Goal: Task Accomplishment & Management: Manage account settings

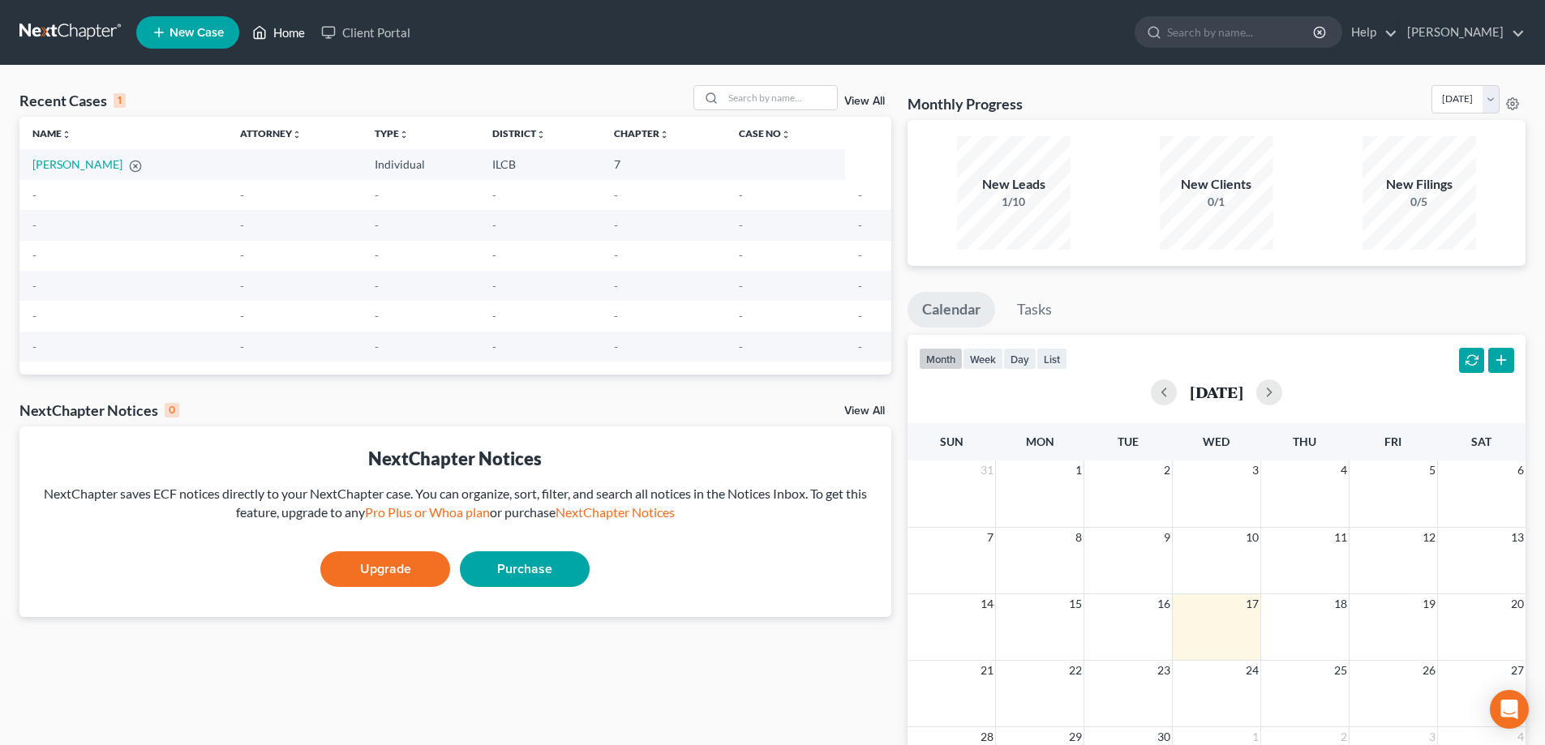
click at [289, 35] on link "Home" at bounding box center [278, 32] width 69 height 29
click at [510, 577] on link "Purchase" at bounding box center [525, 569] width 130 height 36
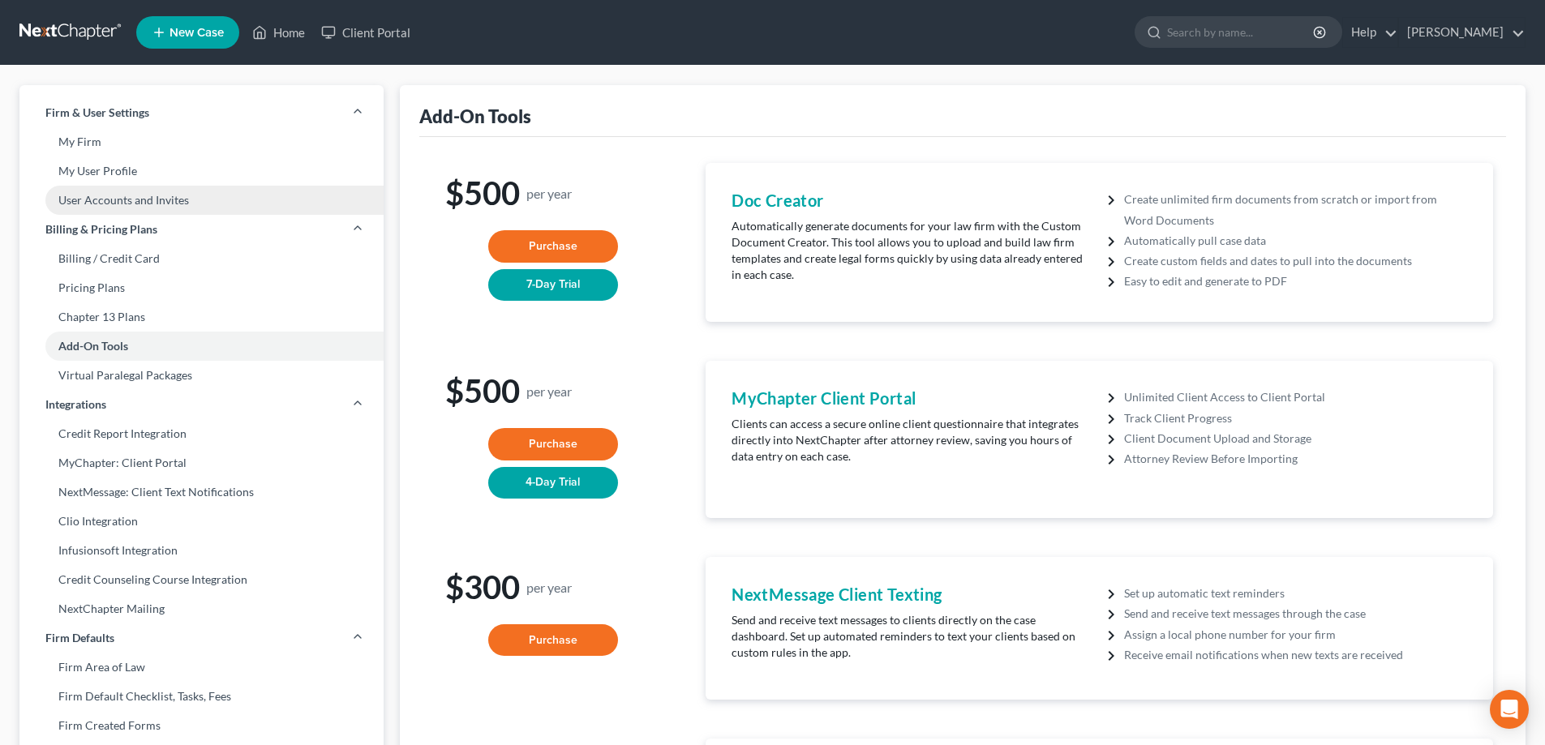
click at [124, 201] on link "User Accounts and Invites" at bounding box center [201, 200] width 364 height 29
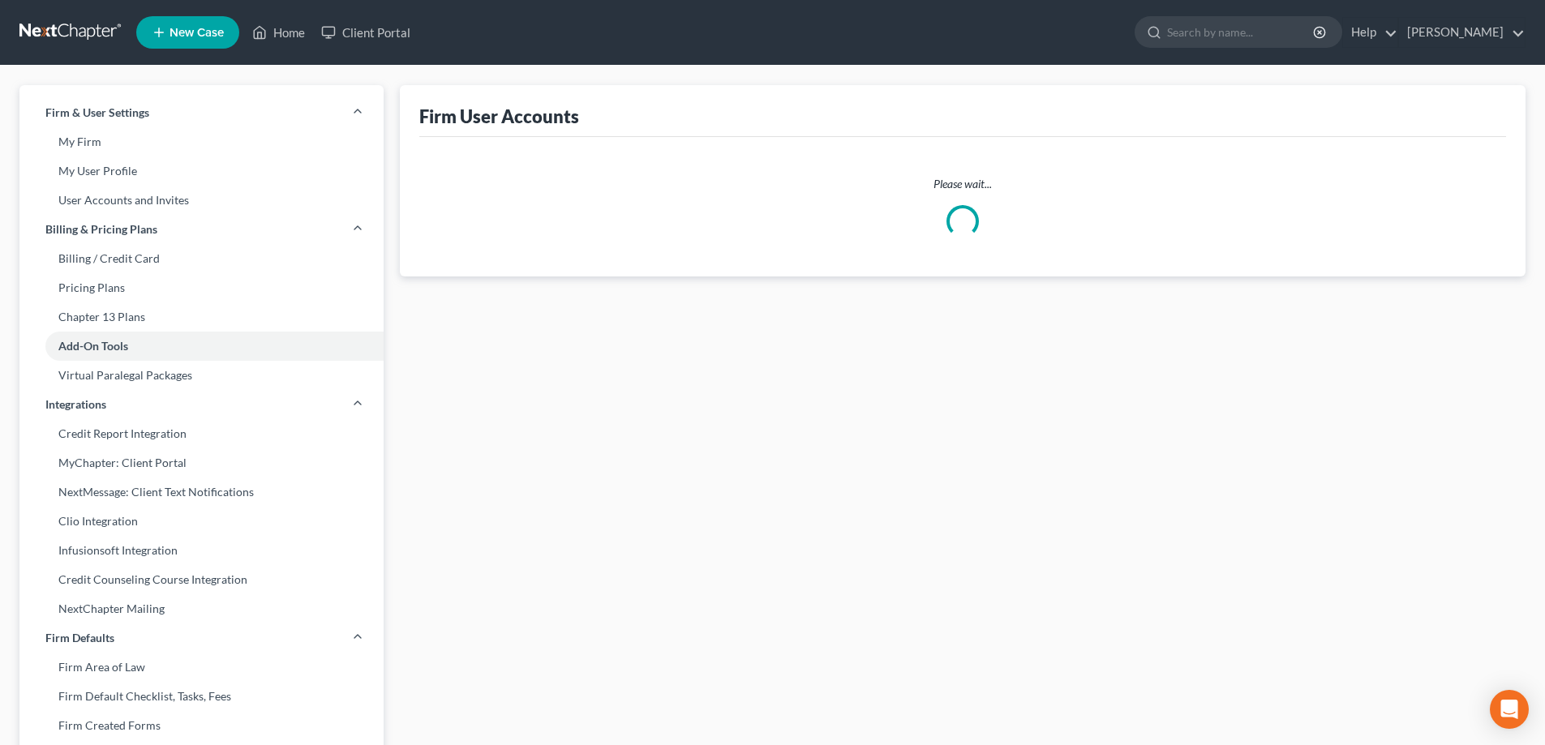
select select "0"
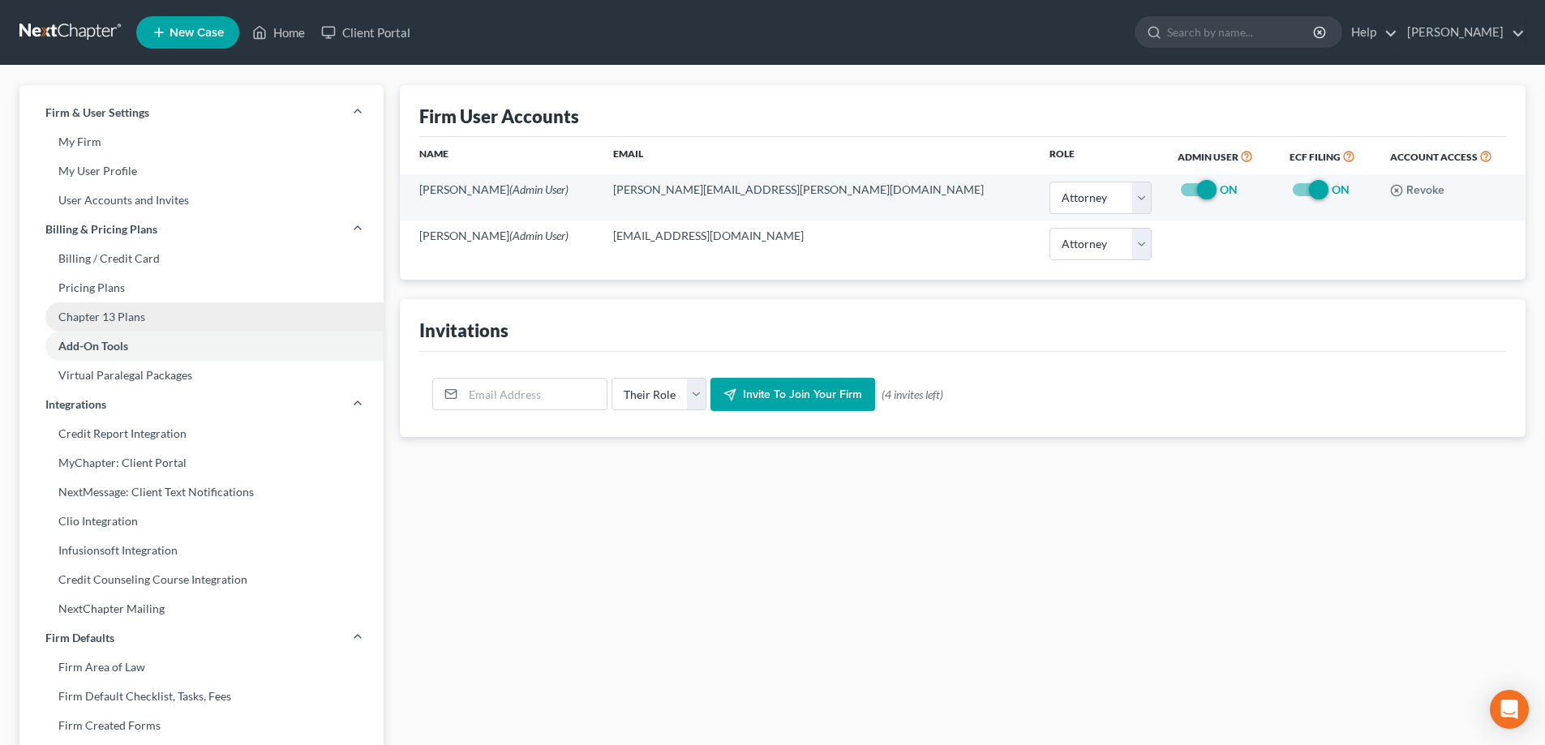
click at [108, 315] on link "Chapter 13 Plans" at bounding box center [201, 316] width 364 height 29
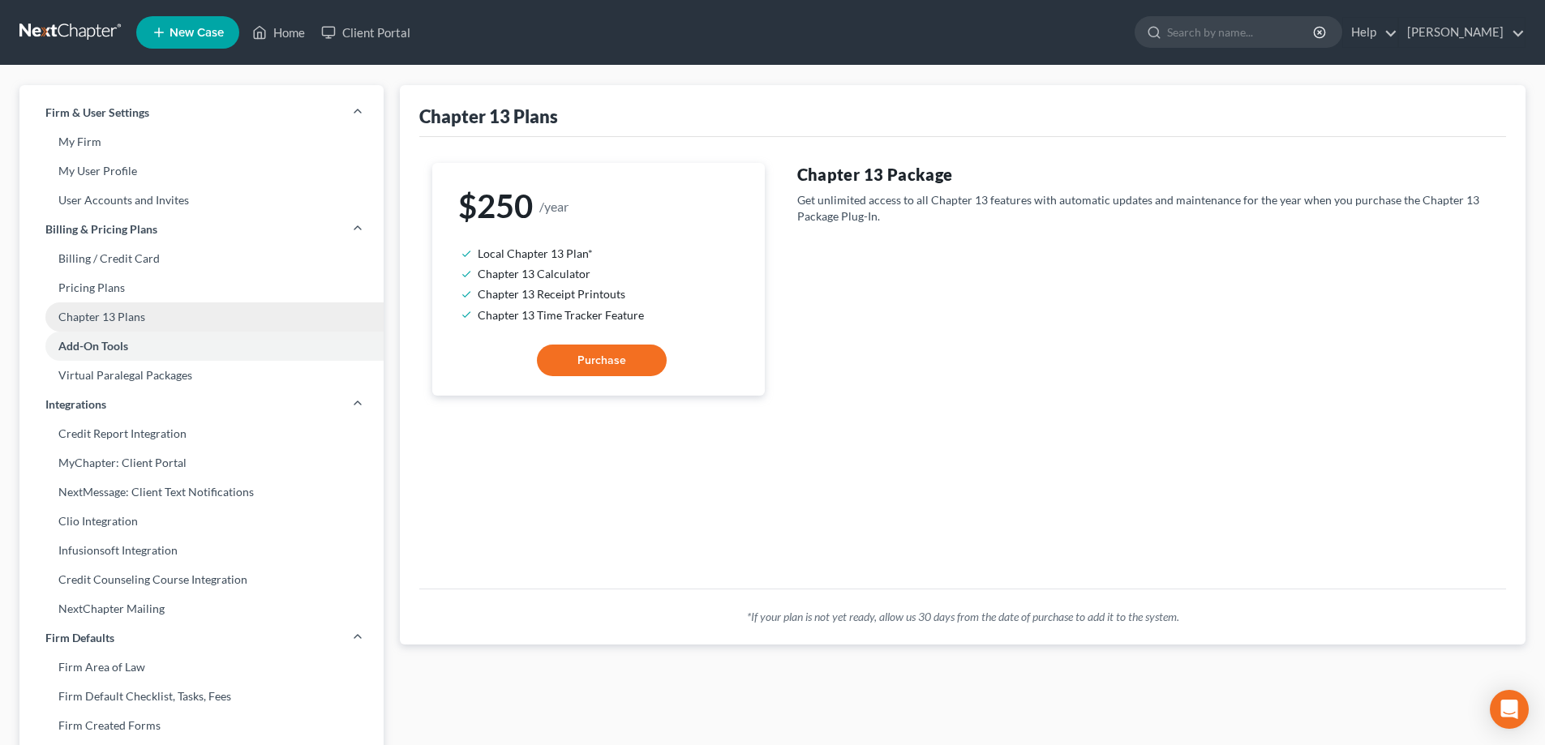
click at [100, 313] on link "Chapter 13 Plans" at bounding box center [201, 316] width 364 height 29
click at [110, 293] on link "Pricing Plans" at bounding box center [201, 287] width 364 height 29
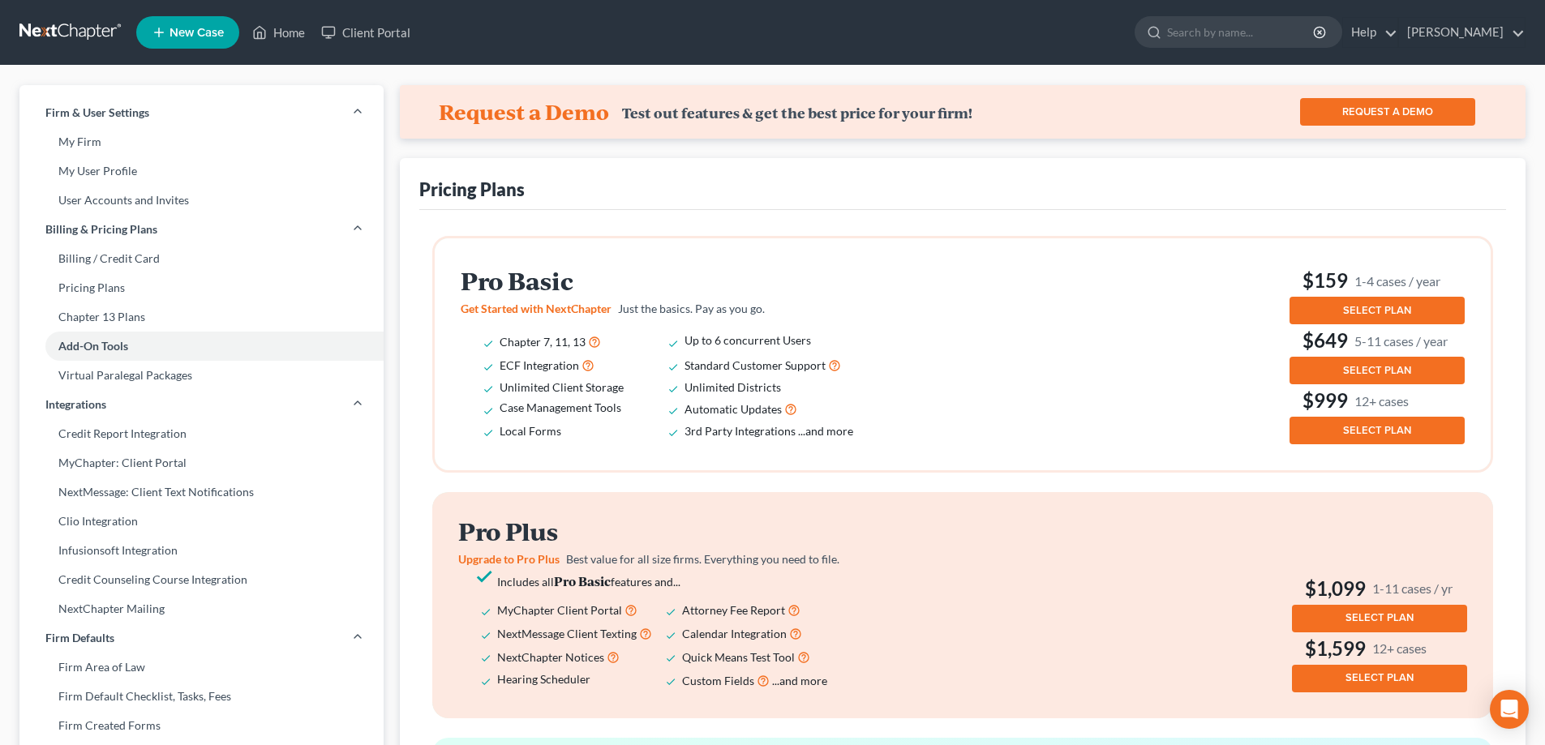
click at [1392, 309] on span "SELECT PLAN" at bounding box center [1377, 310] width 68 height 13
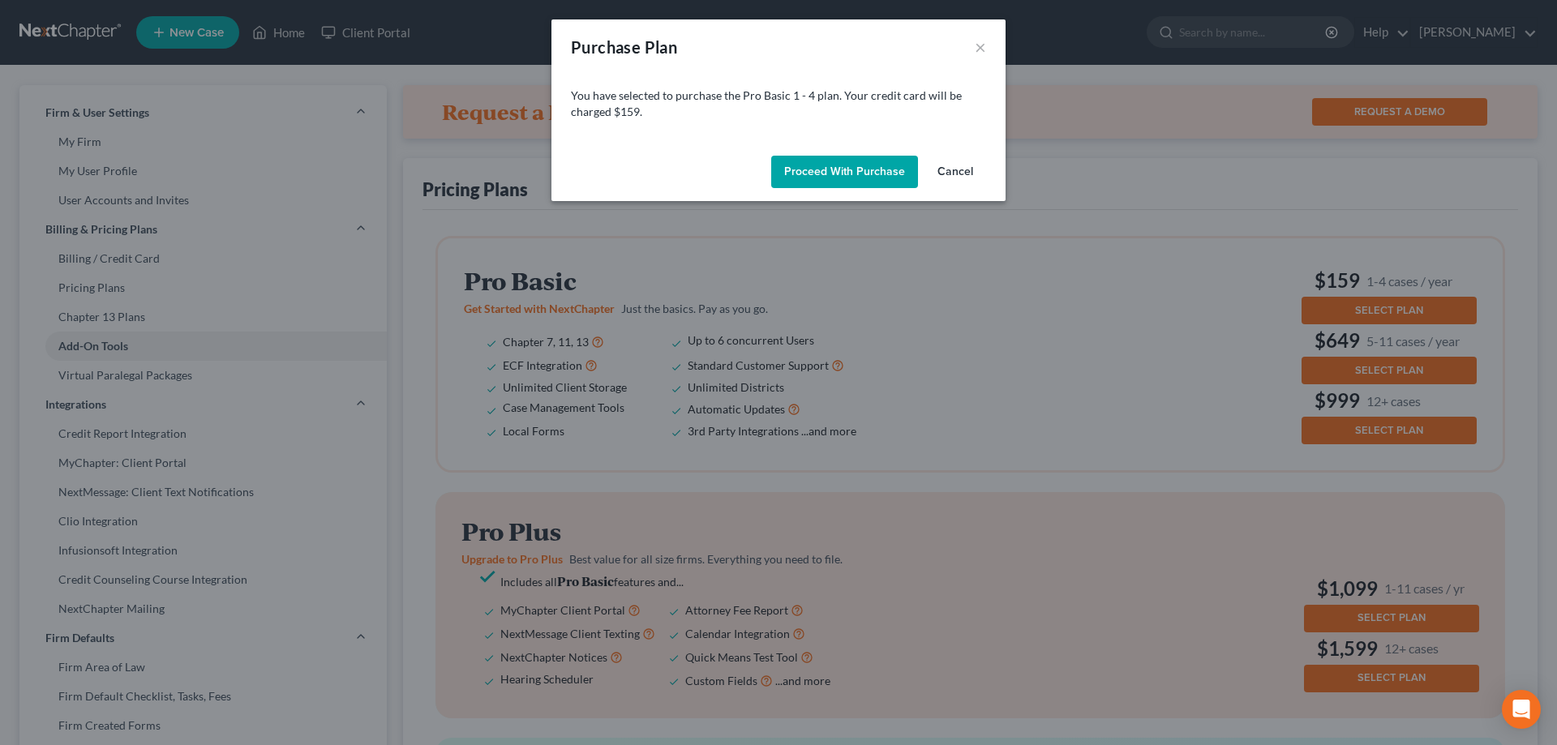
click at [954, 172] on button "Cancel" at bounding box center [955, 172] width 62 height 32
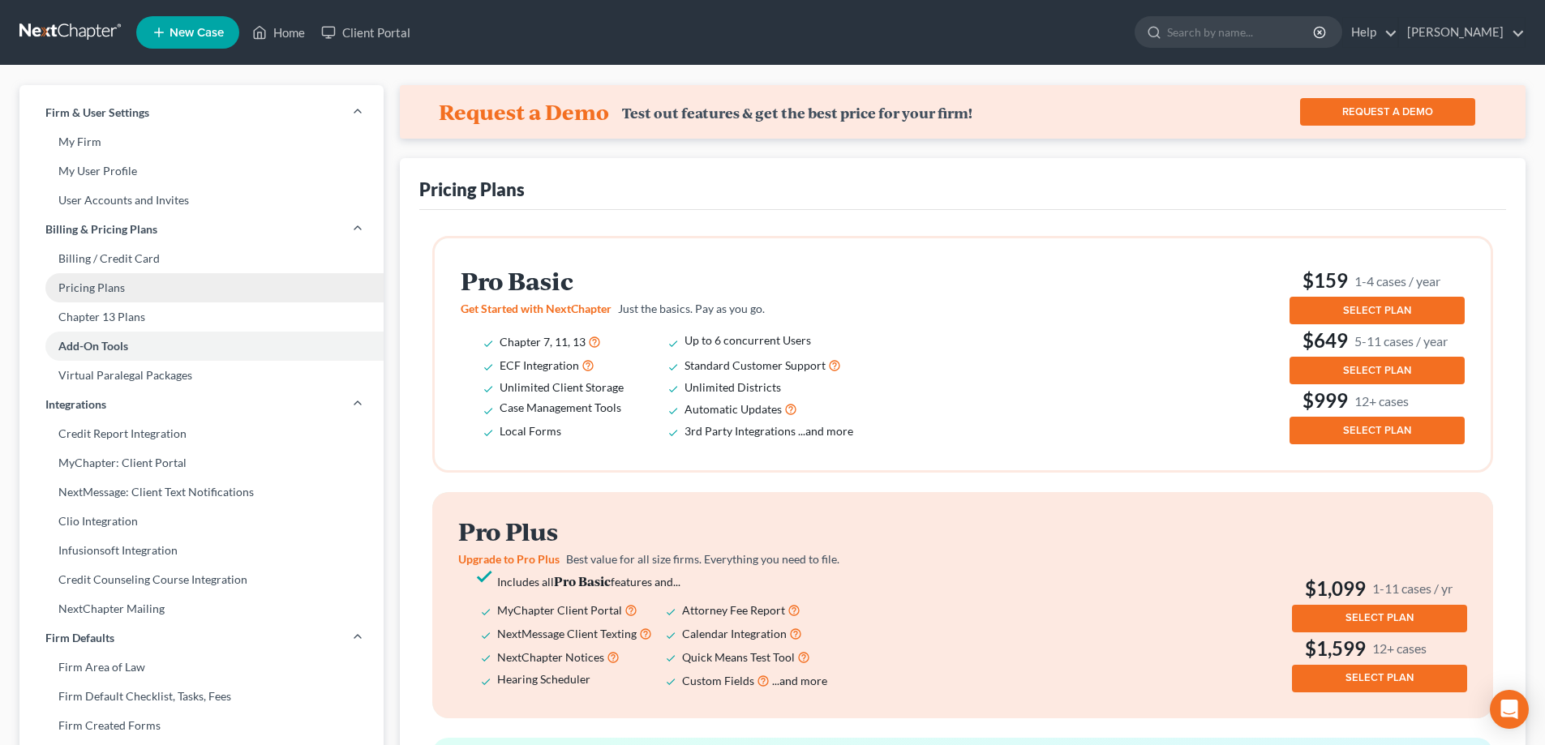
click at [102, 285] on link "Pricing Plans" at bounding box center [201, 287] width 364 height 29
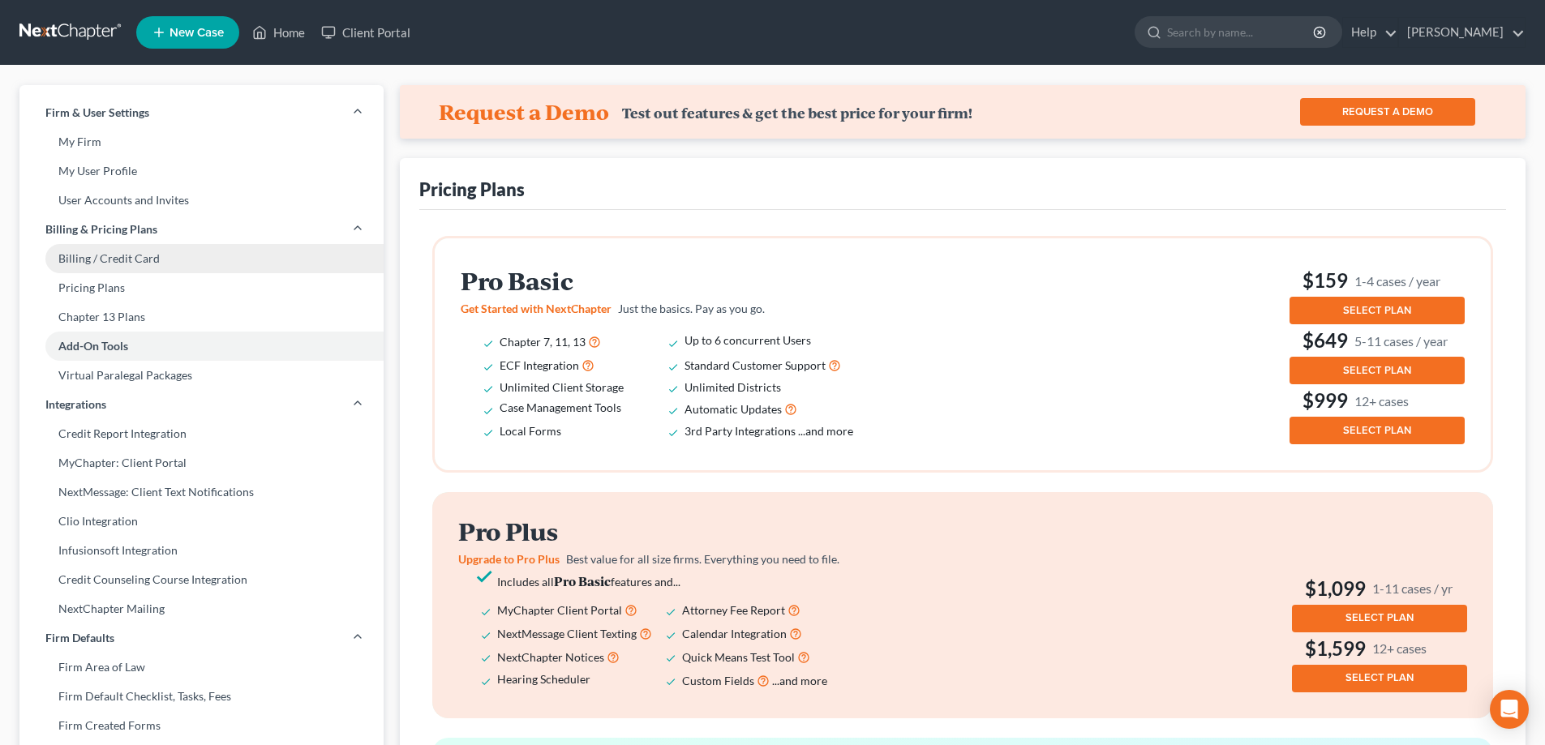
click at [114, 257] on link "Billing / Credit Card" at bounding box center [201, 258] width 364 height 29
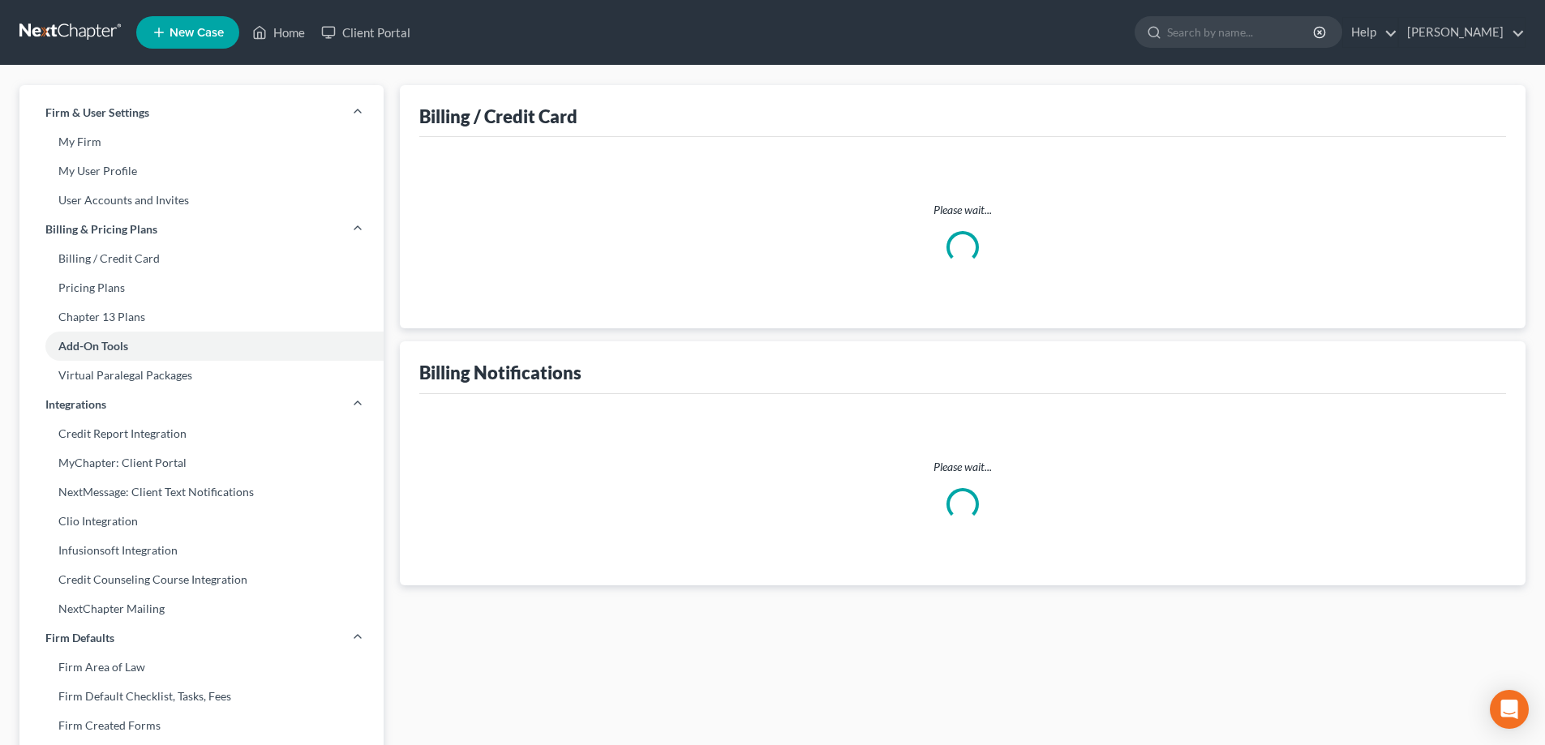
select select "14"
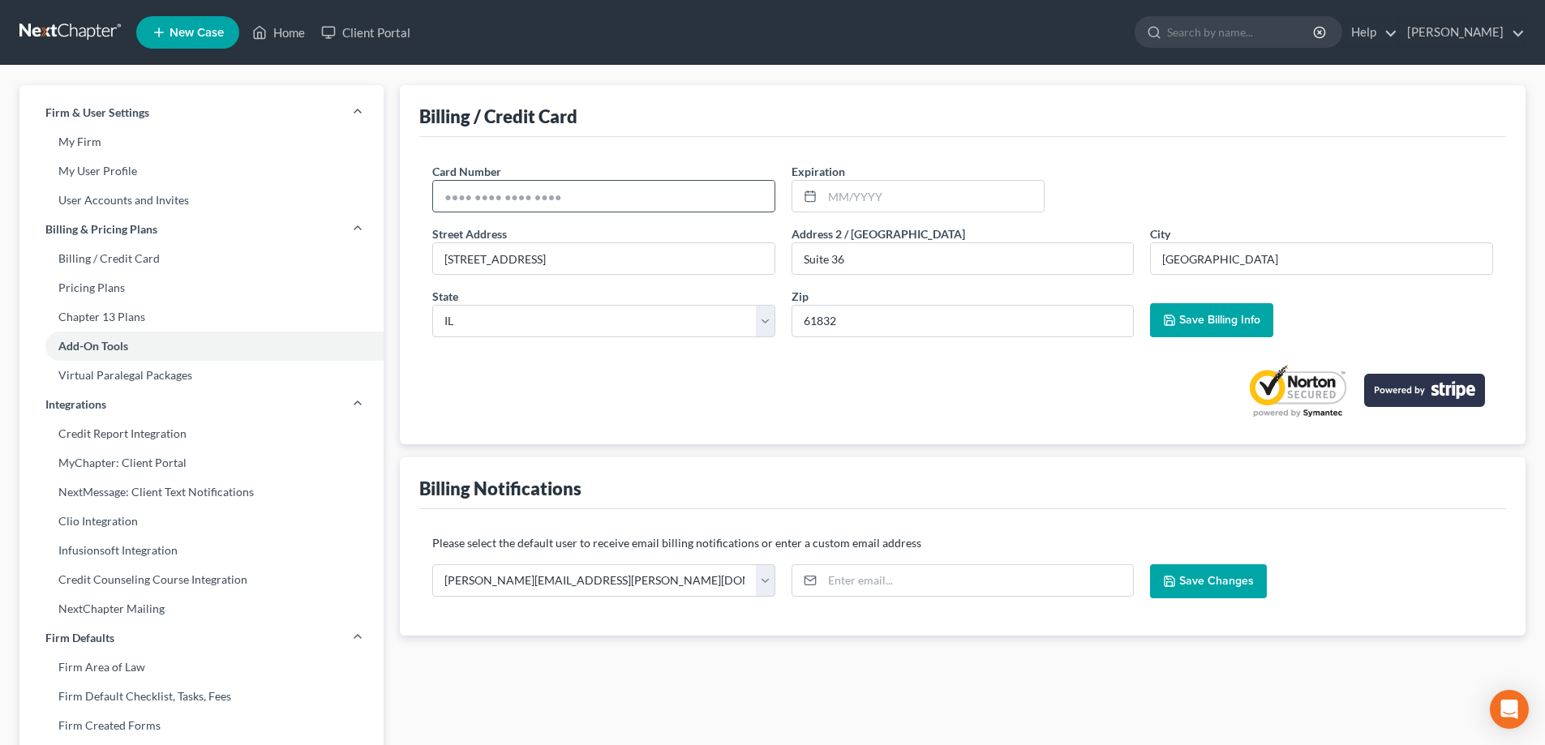
click at [581, 207] on input "text" at bounding box center [603, 196] width 341 height 31
type input "[CREDIT_CARD_NUMBER]"
type input "04/2029"
drag, startPoint x: 643, startPoint y: 268, endPoint x: 219, endPoint y: 225, distance: 426.3
click at [219, 225] on div "Firm & User Settings My Firm My User Profile User Accounts and Invites Billing …" at bounding box center [772, 618] width 1522 height 1067
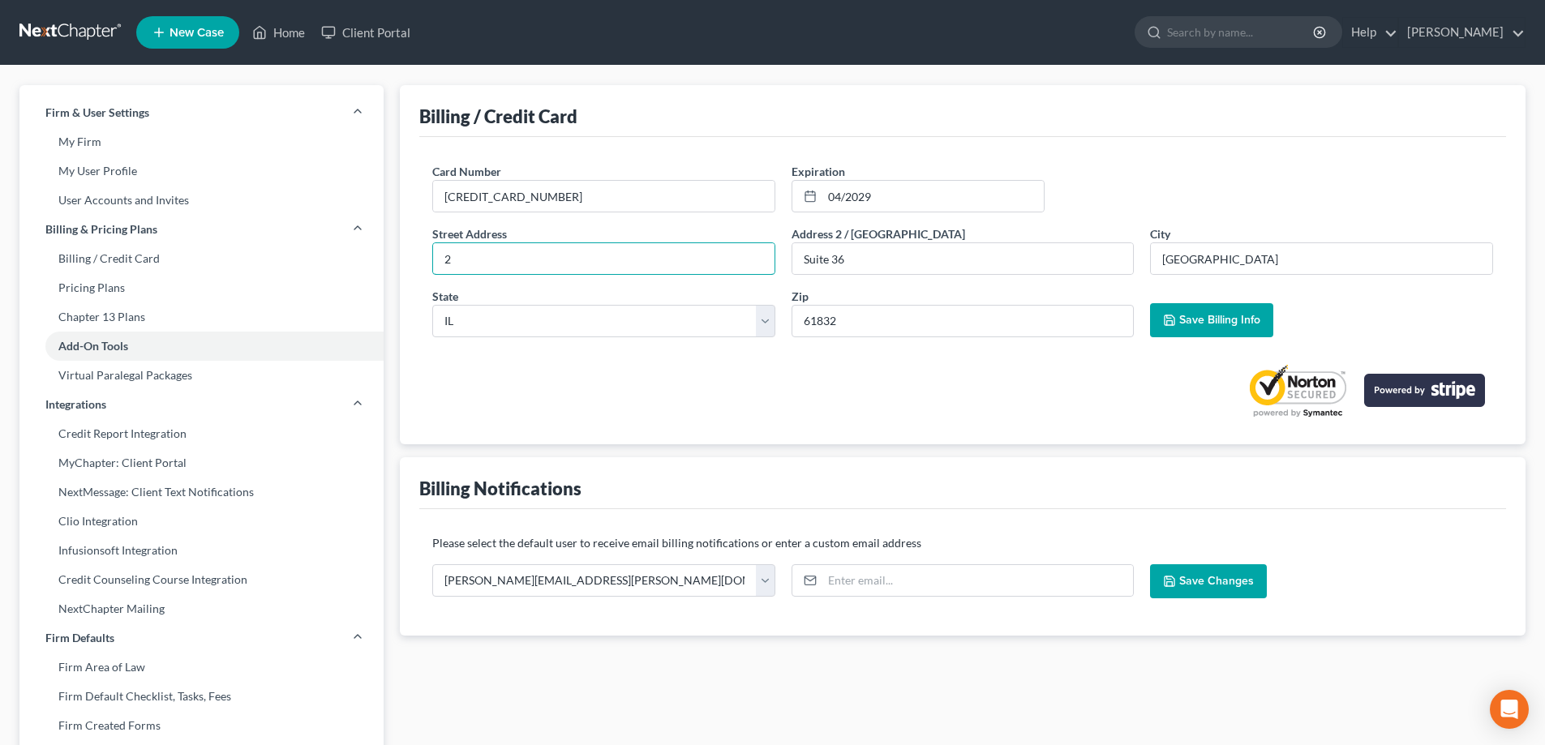
type input "[STREET_ADDRESS]"
drag, startPoint x: 882, startPoint y: 257, endPoint x: 645, endPoint y: 280, distance: 238.7
click at [645, 280] on div "Street Address * 2 Church Street Address [GEOGRAPHIC_DATA] * Suite 36 City * [G…" at bounding box center [962, 287] width 1077 height 125
click at [894, 329] on input "61832" at bounding box center [962, 321] width 343 height 32
type input "61883"
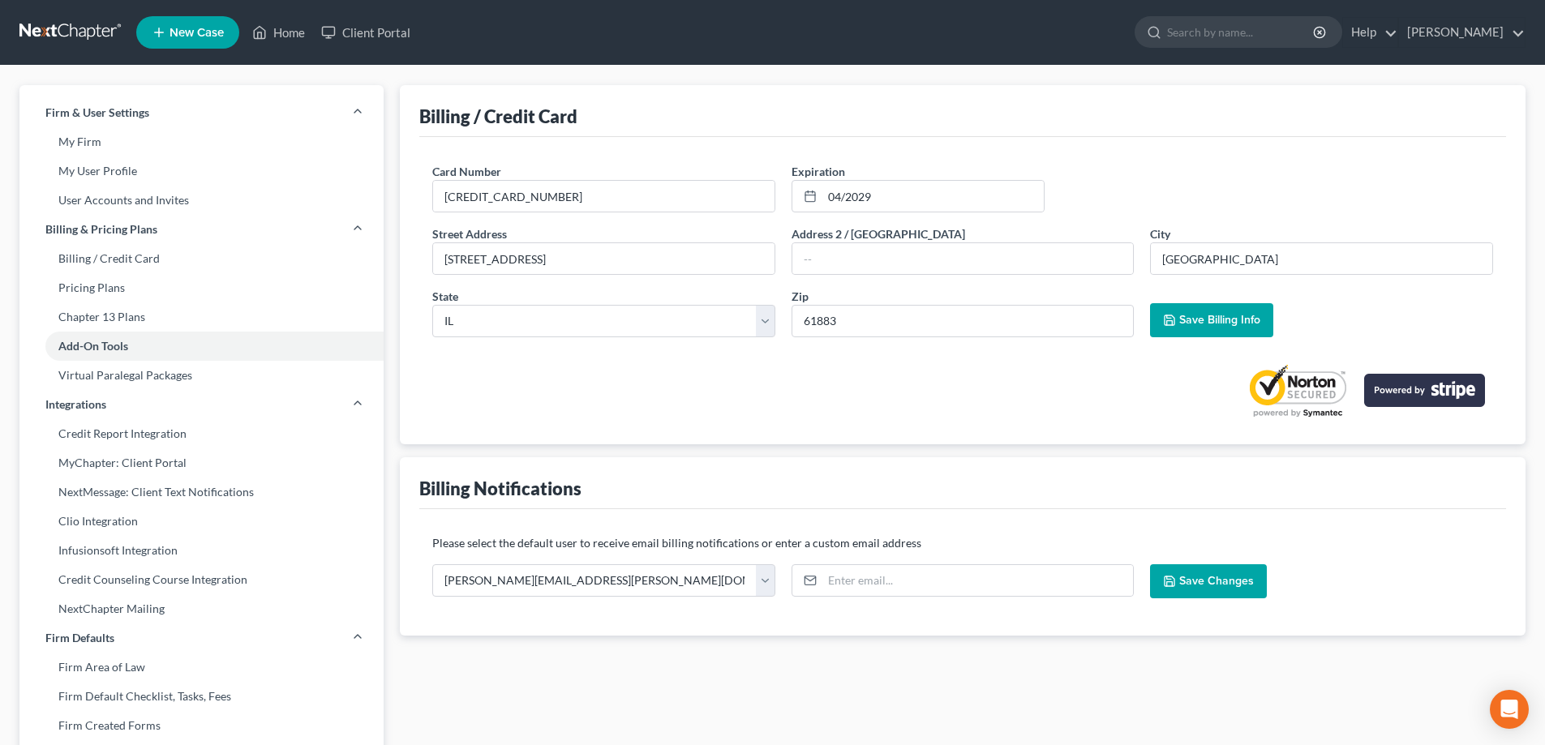
type input "[GEOGRAPHIC_DATA]"
click at [867, 362] on div at bounding box center [962, 384] width 1061 height 68
click at [1222, 320] on span "Save Billing Info" at bounding box center [1219, 320] width 81 height 14
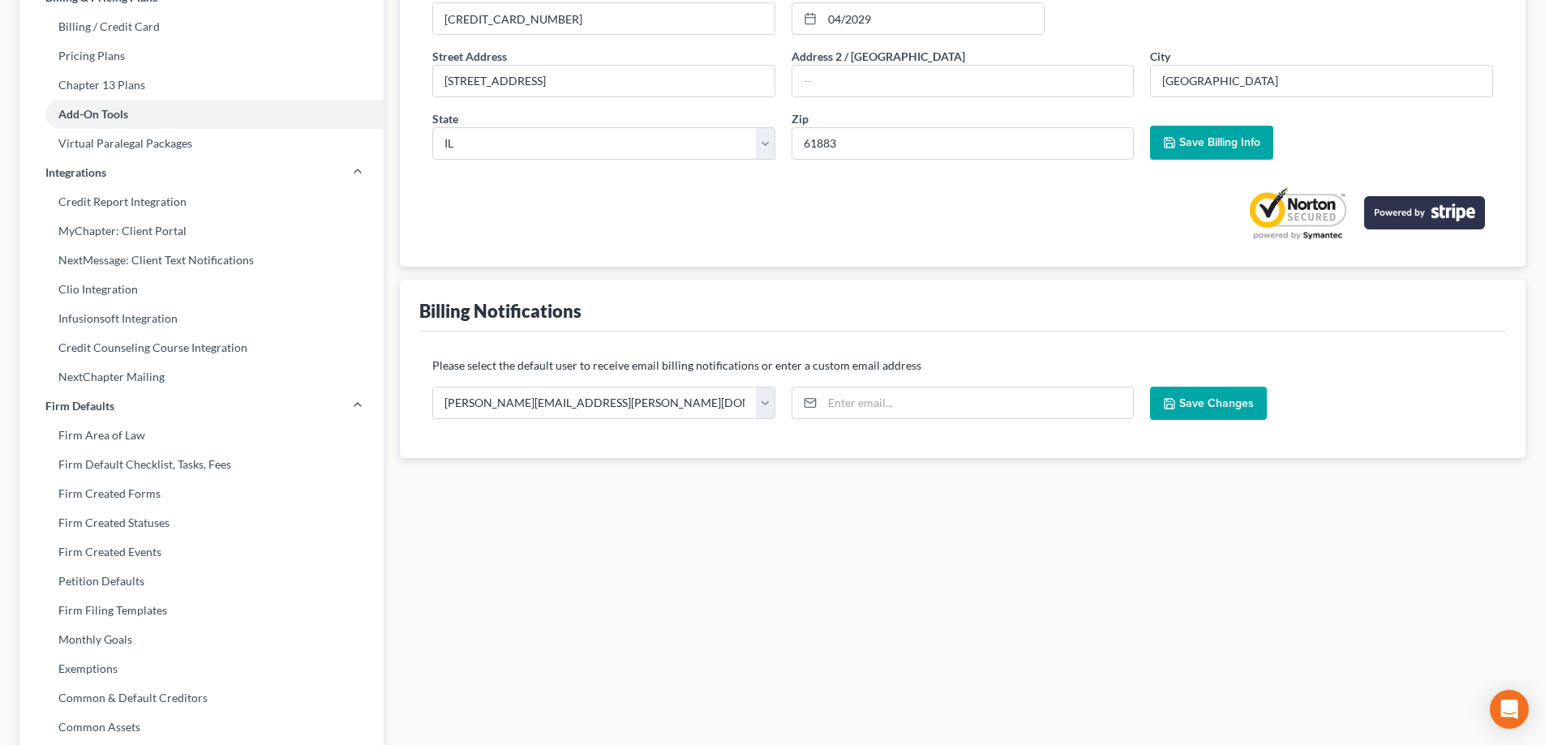
scroll to position [243, 0]
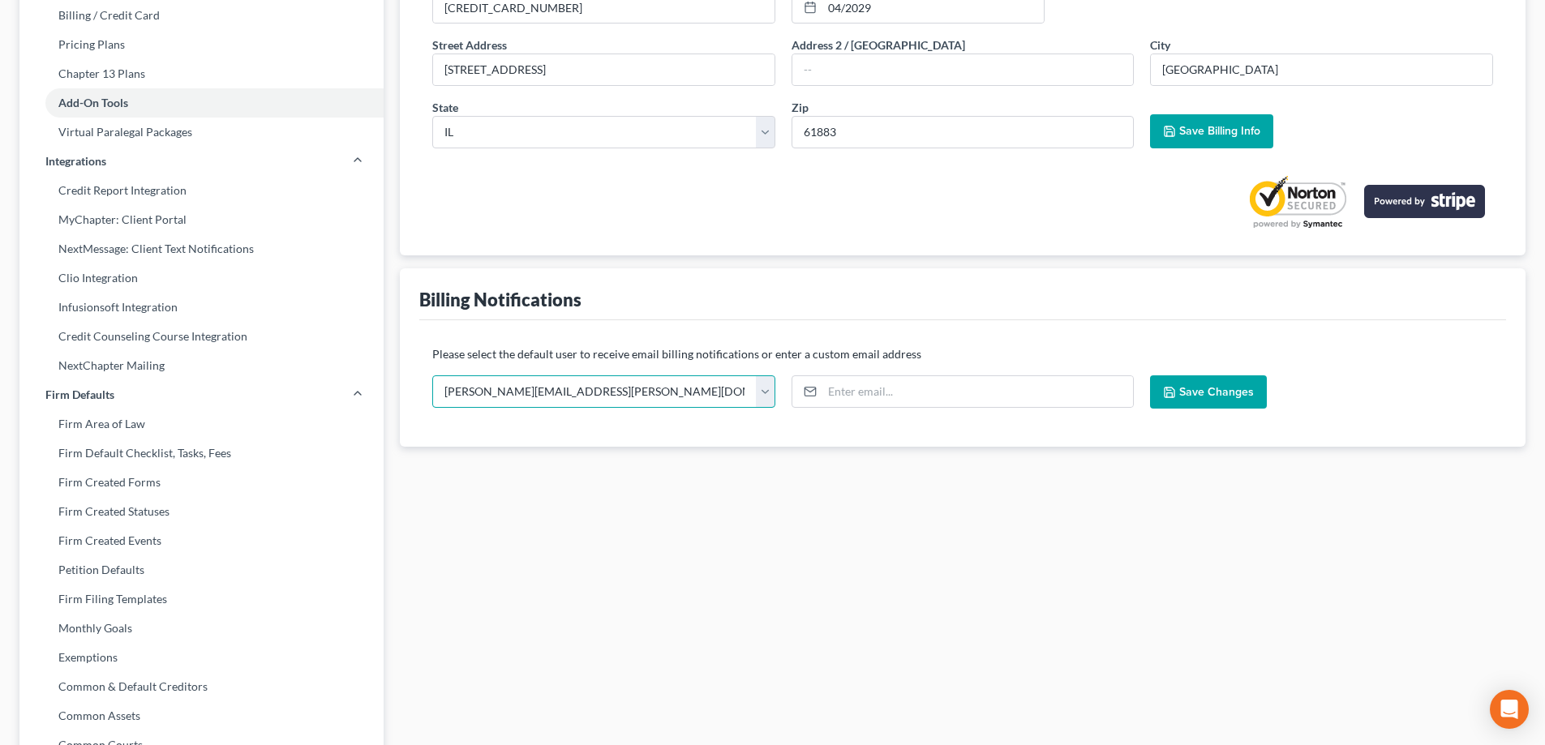
click at [704, 401] on select "[PERSON_NAME][EMAIL_ADDRESS][PERSON_NAME][DOMAIN_NAME] [EMAIL_ADDRESS][DOMAIN_N…" at bounding box center [603, 391] width 343 height 32
select select "1"
click at [432, 375] on select "[PERSON_NAME][EMAIL_ADDRESS][PERSON_NAME][DOMAIN_NAME] [EMAIL_ADDRESS][DOMAIN_N…" at bounding box center [603, 391] width 343 height 32
click at [571, 511] on div "Billing / Credit Card Current credit card: MasterCard ending in 2348 expires 4/…" at bounding box center [963, 375] width 1142 height 1067
click at [846, 387] on input "email" at bounding box center [977, 391] width 311 height 31
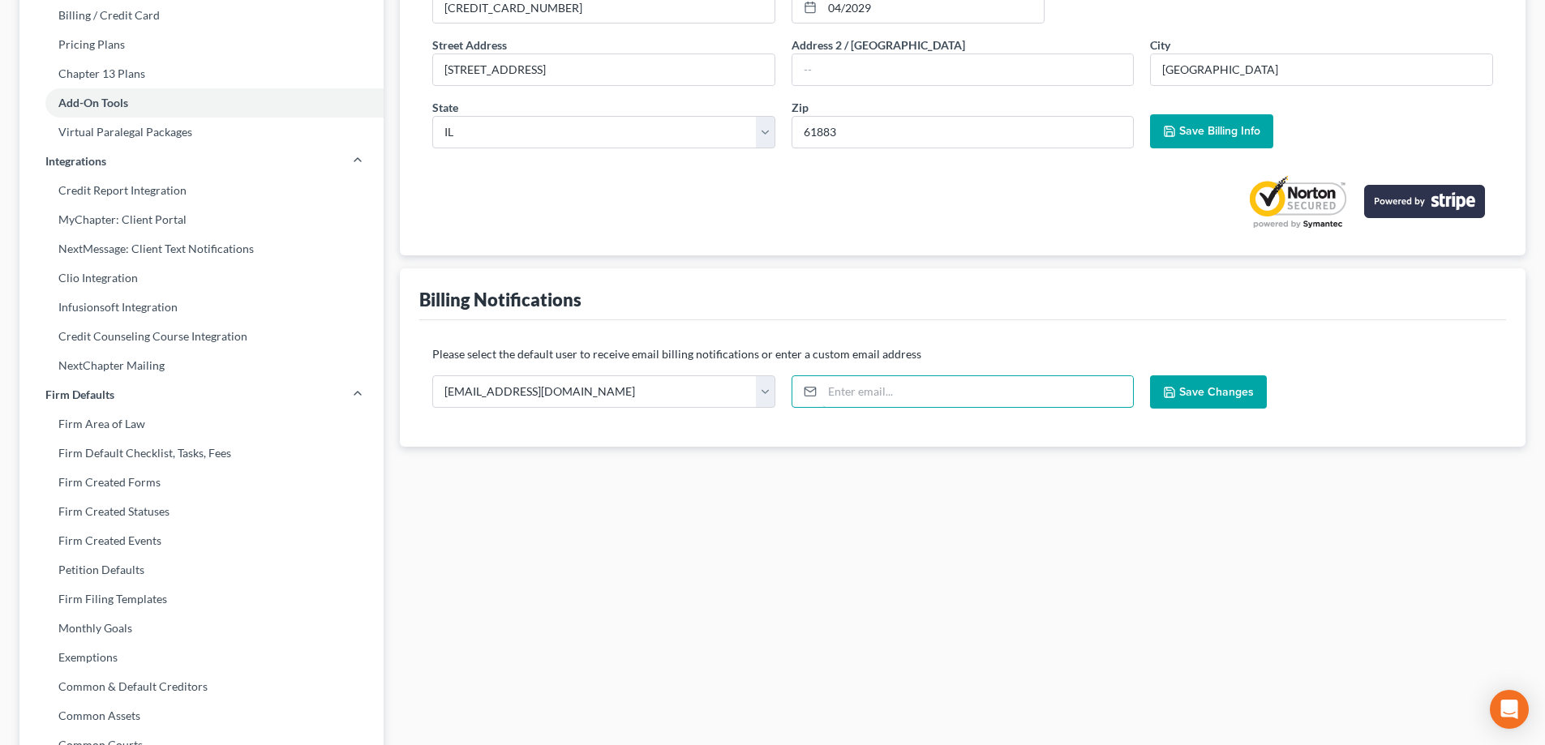
type input "[EMAIL_ADDRESS][DOMAIN_NAME]"
click at [835, 449] on div "Billing / Credit Card Current credit card: MasterCard ending in 2348 expires 4/…" at bounding box center [963, 375] width 1142 height 1067
click at [749, 536] on div "Billing / Credit Card Current credit card: MasterCard ending in 2348 expires 4/…" at bounding box center [963, 375] width 1142 height 1067
click at [1216, 389] on span "Save Changes" at bounding box center [1216, 392] width 75 height 14
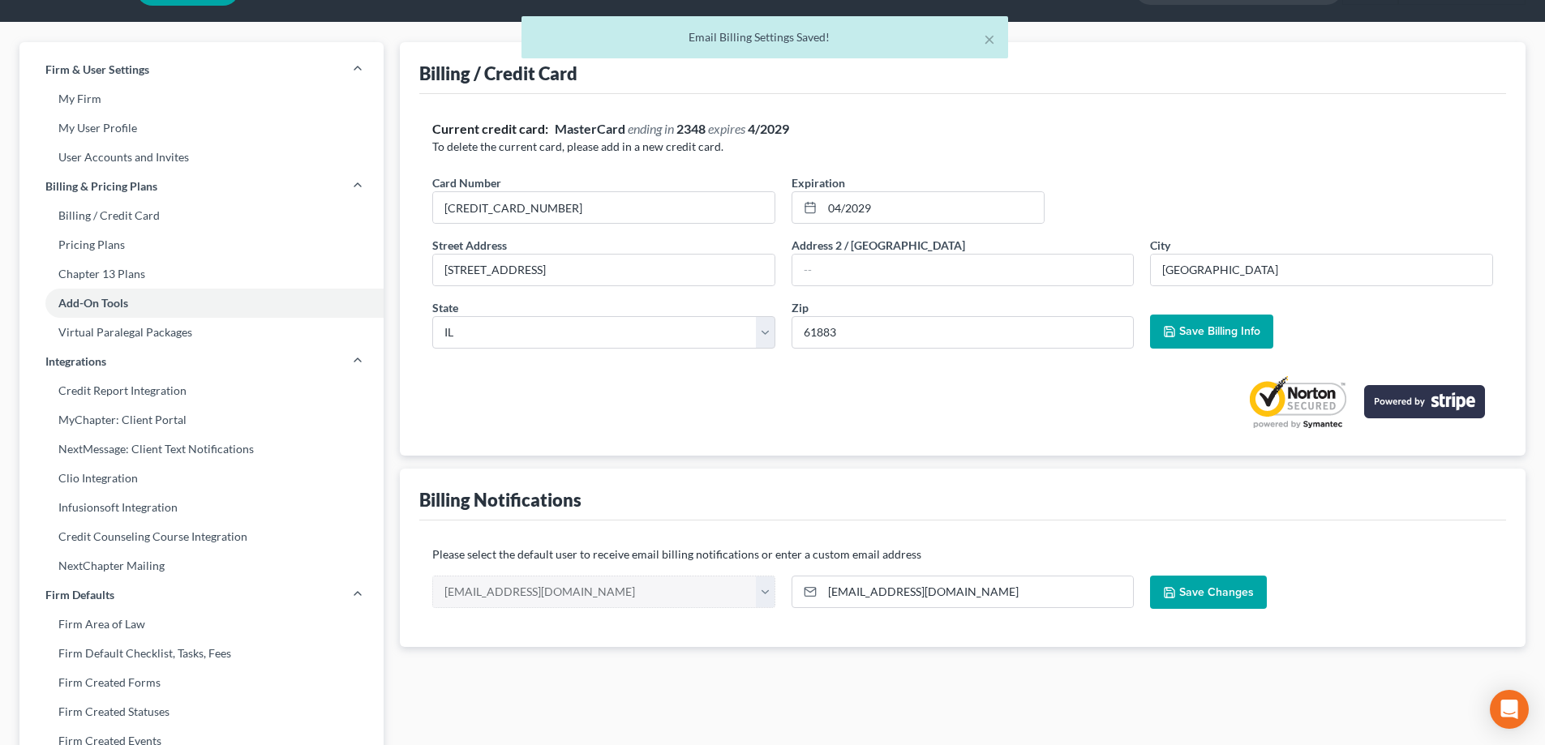
scroll to position [0, 0]
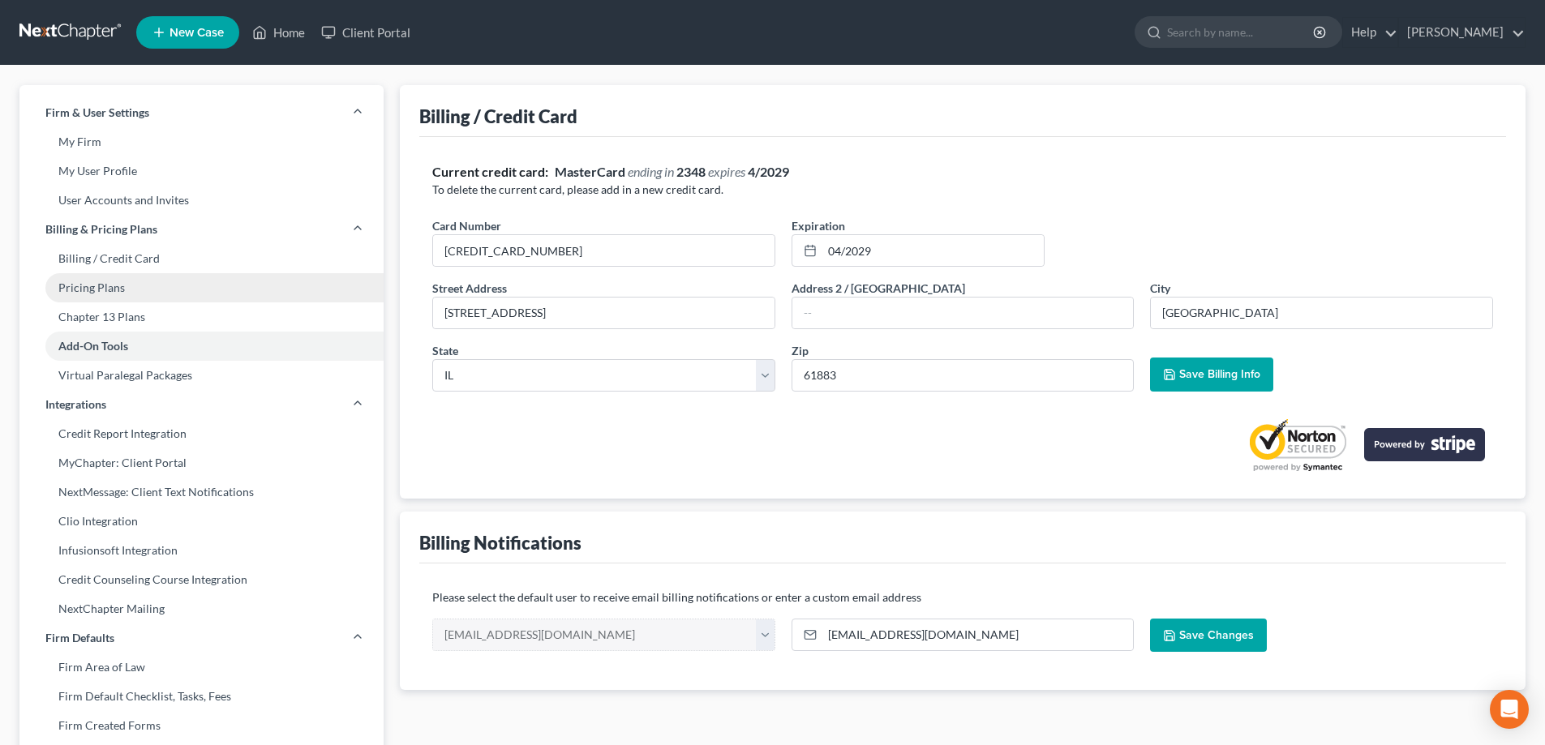
click at [85, 289] on link "Pricing Plans" at bounding box center [201, 287] width 364 height 29
